Goal: Find specific page/section: Find specific page/section

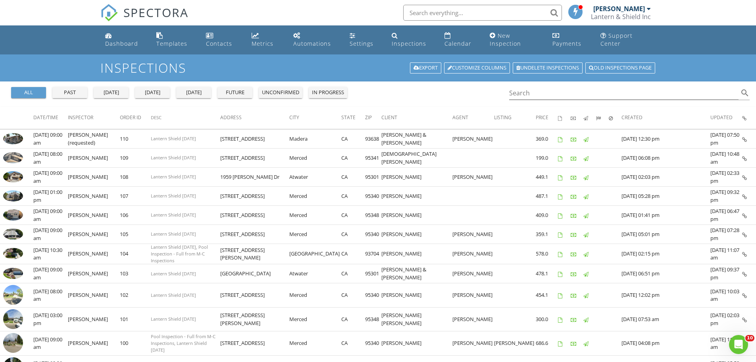
click at [79, 92] on div "past" at bounding box center [70, 93] width 29 height 8
click at [465, 41] on div "Calendar" at bounding box center [458, 44] width 27 height 8
click at [549, 91] on input "Search" at bounding box center [624, 93] width 230 height 13
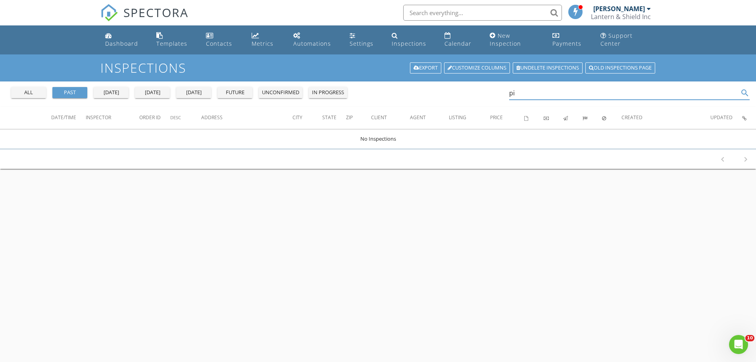
type input "p"
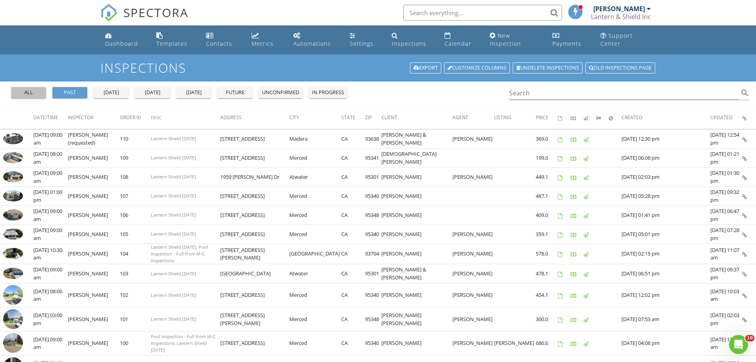
click at [34, 91] on div "all" at bounding box center [28, 93] width 29 height 8
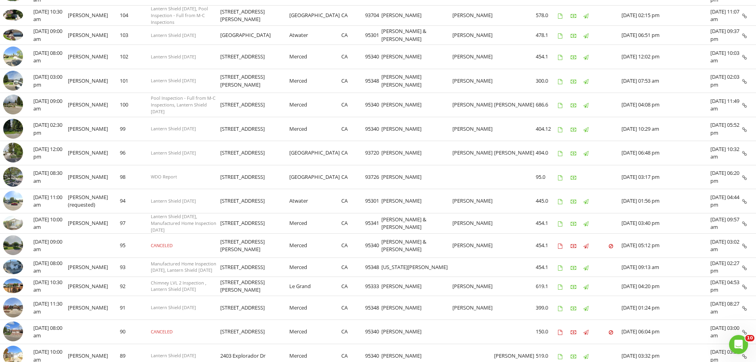
scroll to position [40, 0]
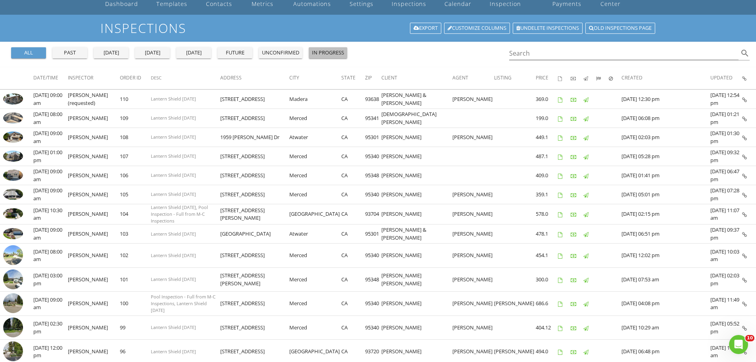
click at [333, 52] on div "in progress" at bounding box center [328, 53] width 32 height 8
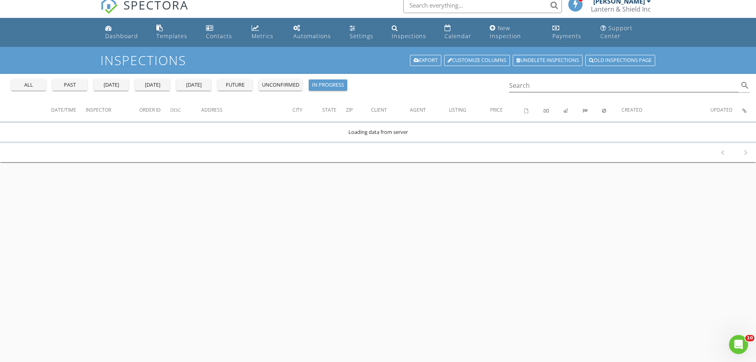
scroll to position [0, 0]
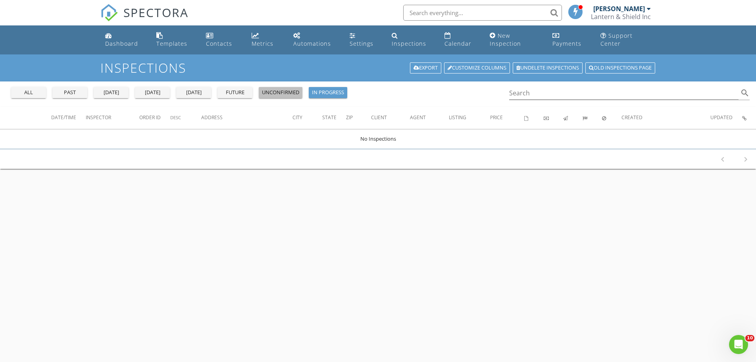
click at [285, 90] on div "unconfirmed" at bounding box center [280, 93] width 37 height 8
click at [246, 93] on div "future" at bounding box center [235, 93] width 29 height 8
click at [201, 94] on div "[DATE]" at bounding box center [193, 93] width 29 height 8
click at [153, 92] on div "[DATE]" at bounding box center [152, 93] width 29 height 8
click at [34, 94] on div "all" at bounding box center [28, 93] width 29 height 8
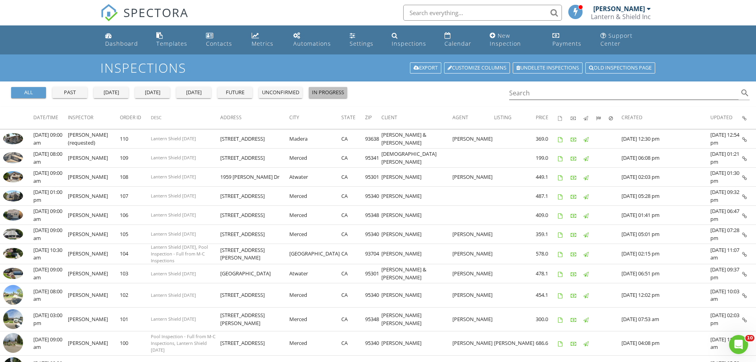
click at [341, 89] on div "in progress" at bounding box center [328, 93] width 32 height 8
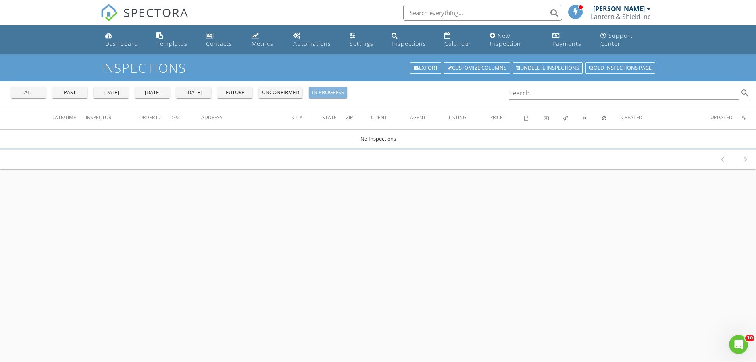
click at [341, 89] on div "in progress" at bounding box center [328, 93] width 32 height 8
click at [289, 91] on div "unconfirmed" at bounding box center [280, 93] width 37 height 8
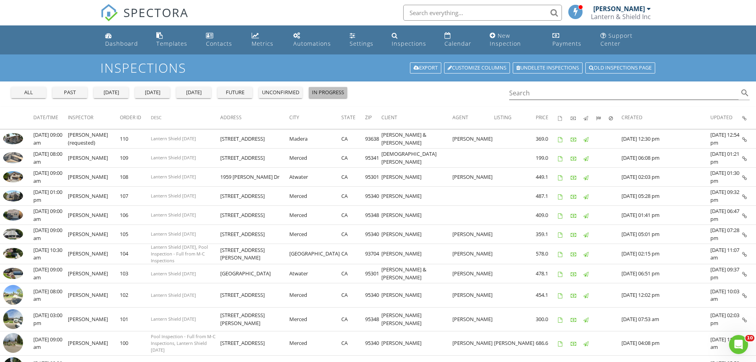
click at [340, 89] on div "in progress" at bounding box center [328, 93] width 32 height 8
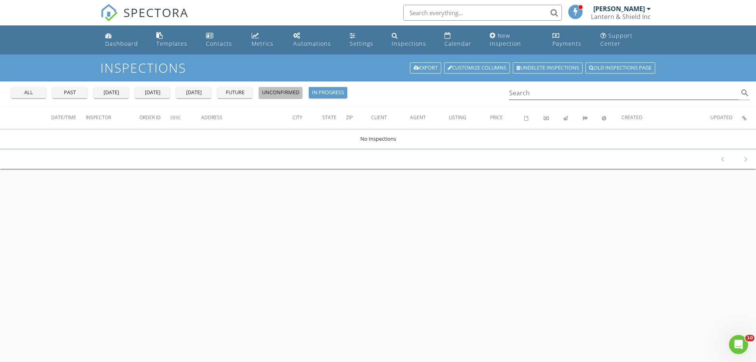
click at [287, 91] on div "unconfirmed" at bounding box center [280, 93] width 37 height 8
click at [322, 88] on button "in progress" at bounding box center [328, 92] width 39 height 11
click at [455, 42] on div "Calendar" at bounding box center [458, 44] width 27 height 8
